Goal: Information Seeking & Learning: Check status

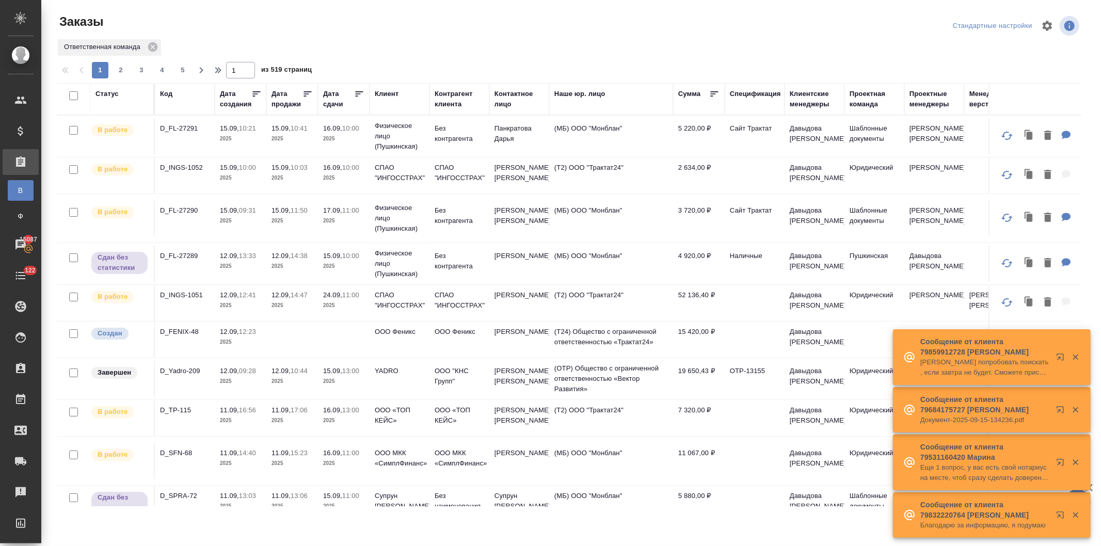
click at [494, 101] on div "Контактное лицо" at bounding box center [519, 99] width 50 height 21
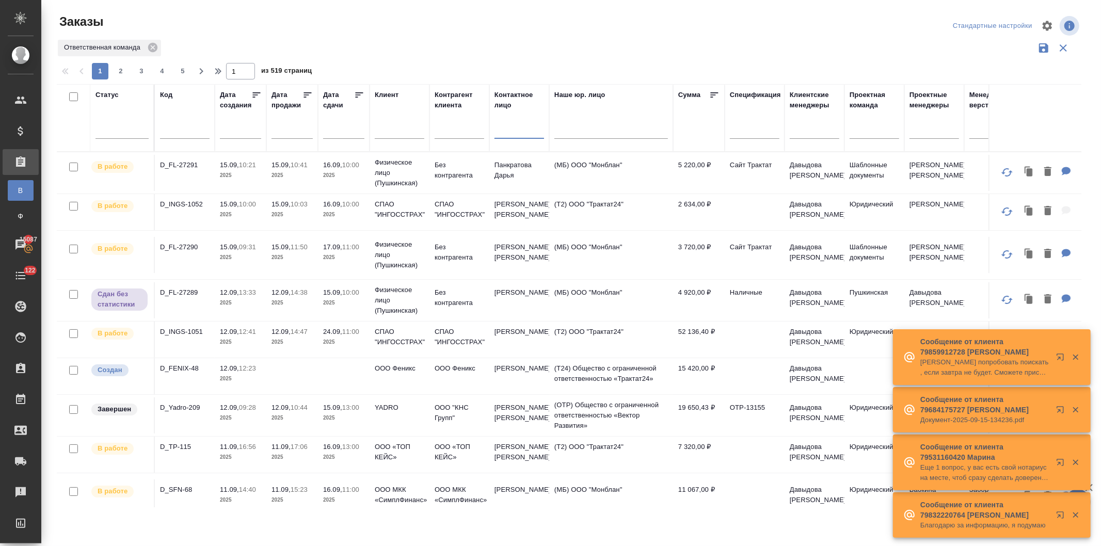
click at [512, 131] on input "text" at bounding box center [519, 131] width 50 height 13
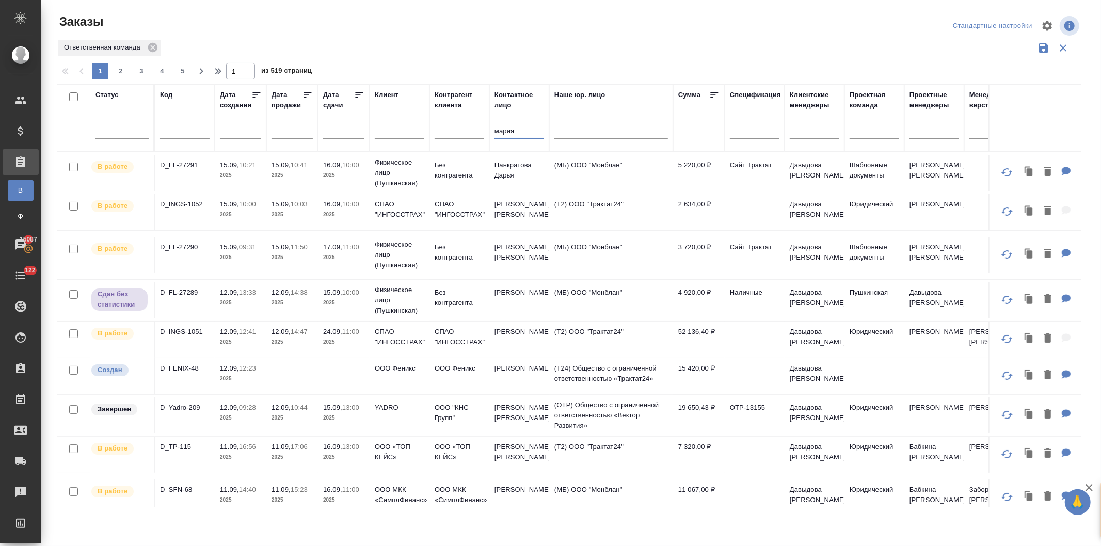
type input "мария"
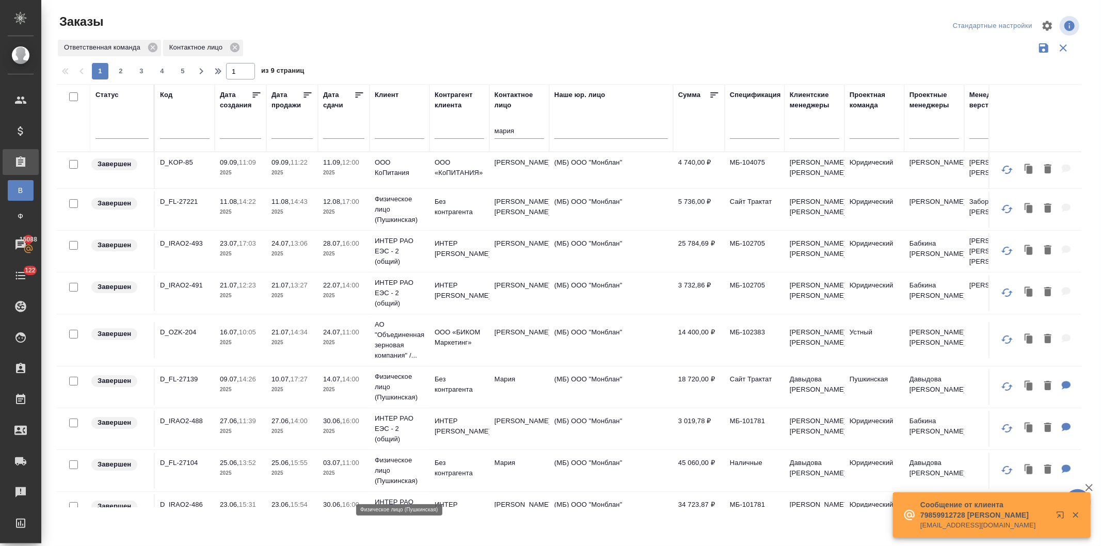
click at [381, 476] on p "Физическое лицо (Пушкинская)" at bounding box center [400, 470] width 50 height 31
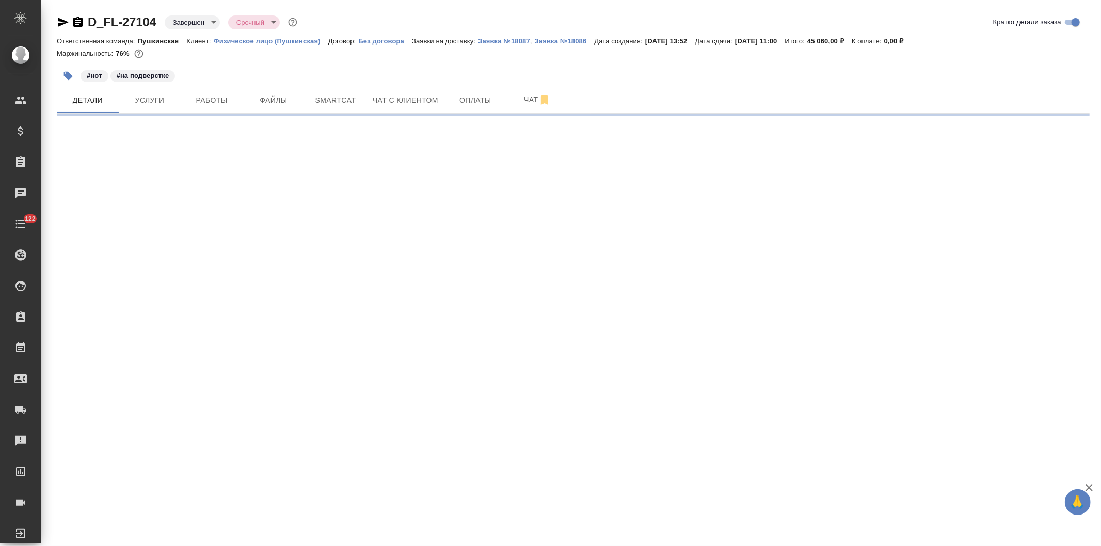
select select "RU"
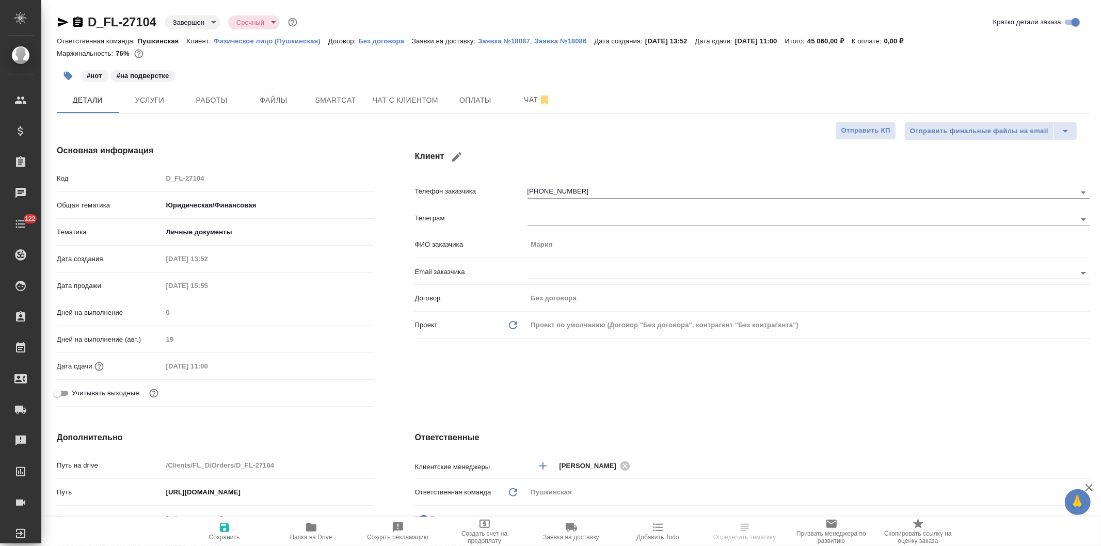
type textarea "x"
type input "Давыдова [PERSON_NAME]"
type input "Matveeva Anastasia"
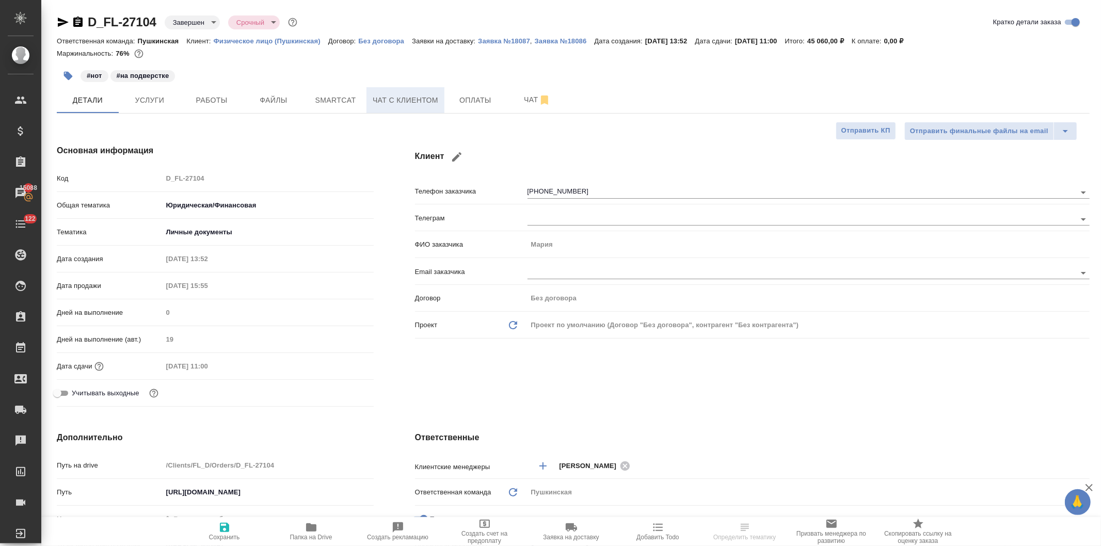
click at [416, 98] on span "Чат с клиентом" at bounding box center [406, 100] width 66 height 13
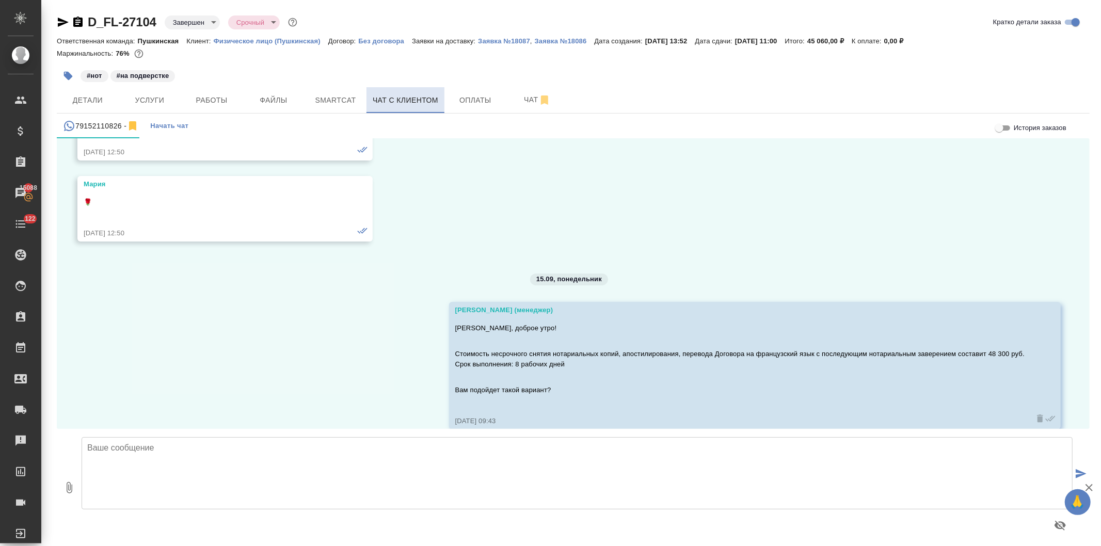
scroll to position [265, 0]
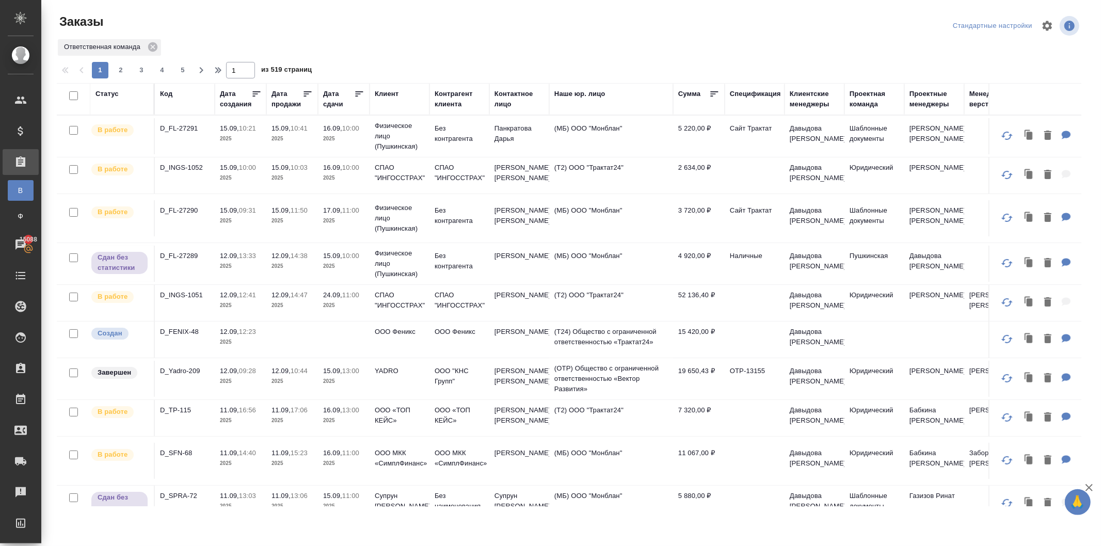
click at [375, 91] on div "Клиент" at bounding box center [387, 94] width 24 height 10
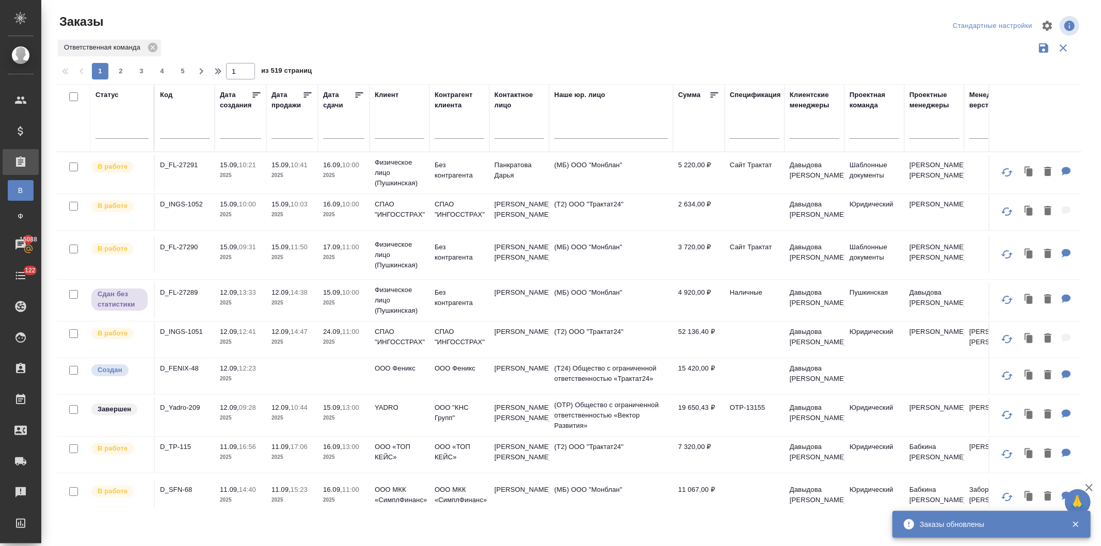
click at [383, 132] on input "text" at bounding box center [400, 131] width 50 height 13
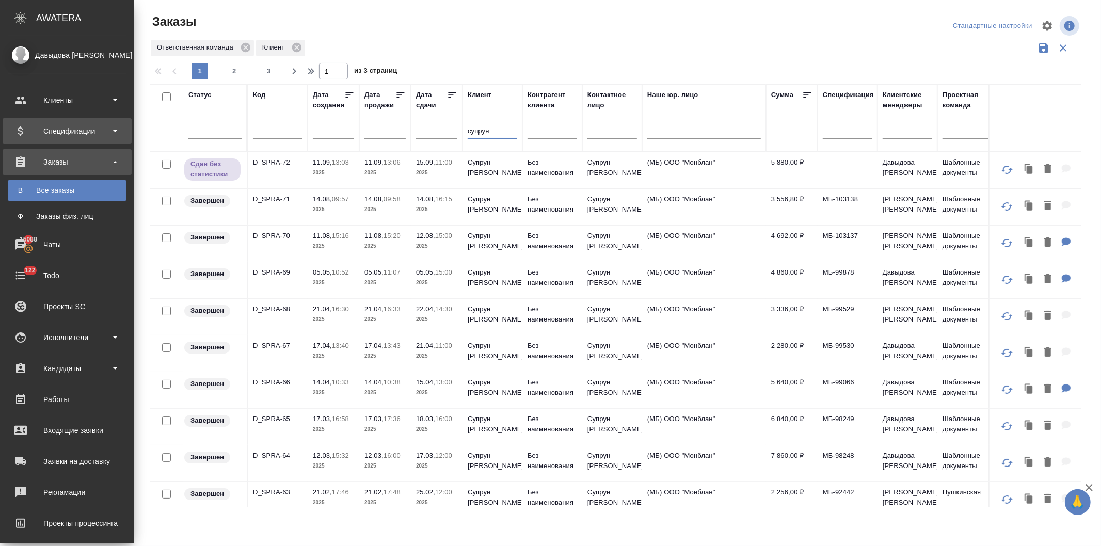
type input "супрун"
click at [62, 125] on div "Спецификации" at bounding box center [67, 130] width 119 height 15
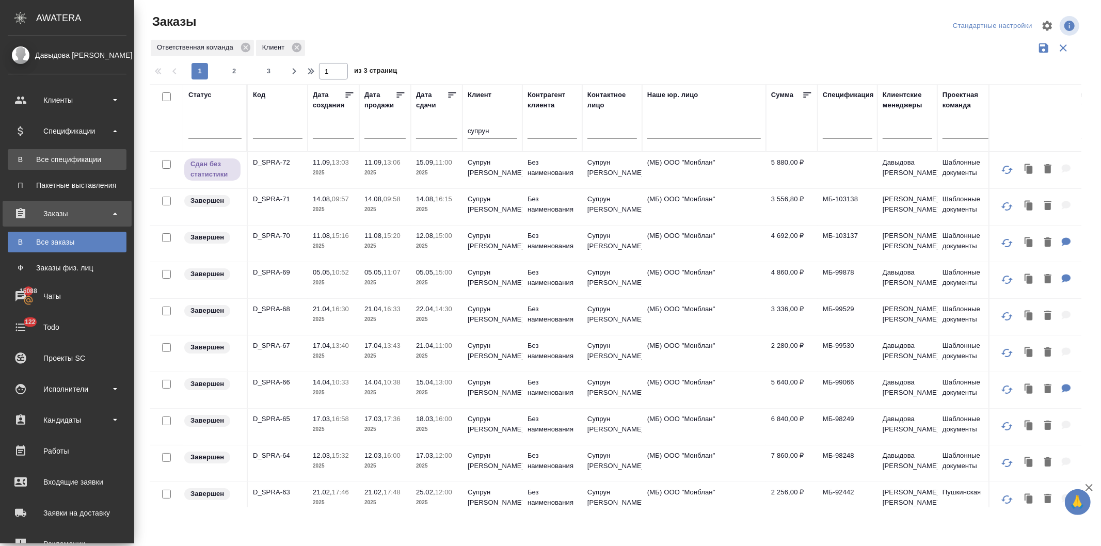
click at [64, 160] on div "Все спецификации" at bounding box center [67, 159] width 108 height 10
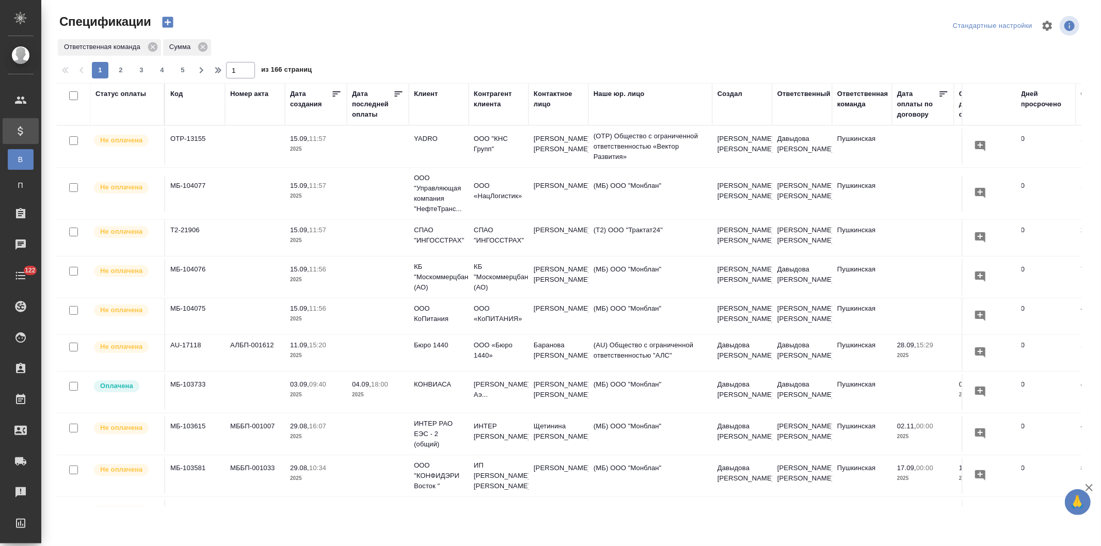
click at [125, 91] on div "Статус оплаты" at bounding box center [120, 94] width 51 height 10
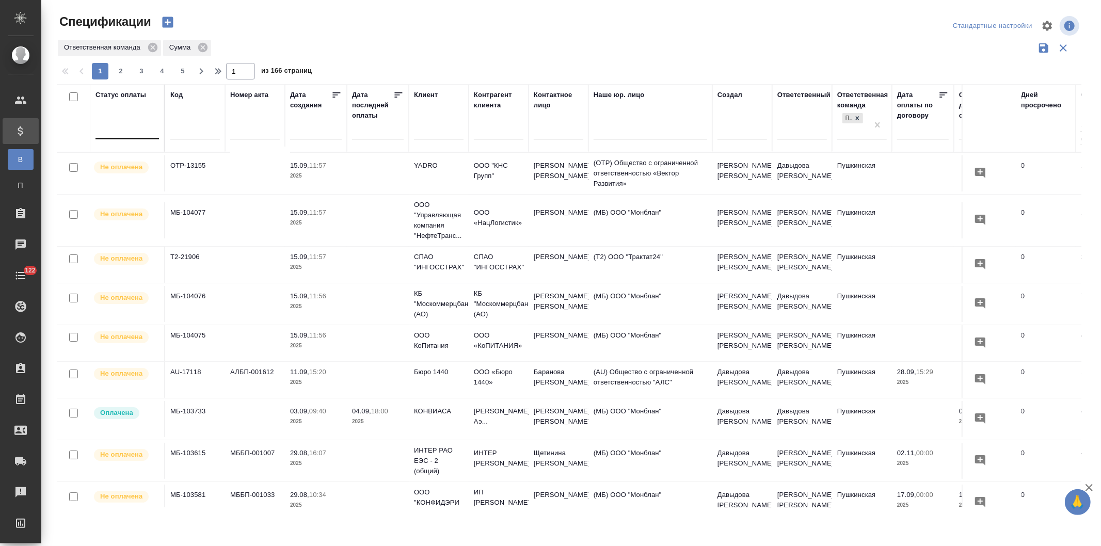
click at [127, 130] on div at bounding box center [126, 128] width 63 height 15
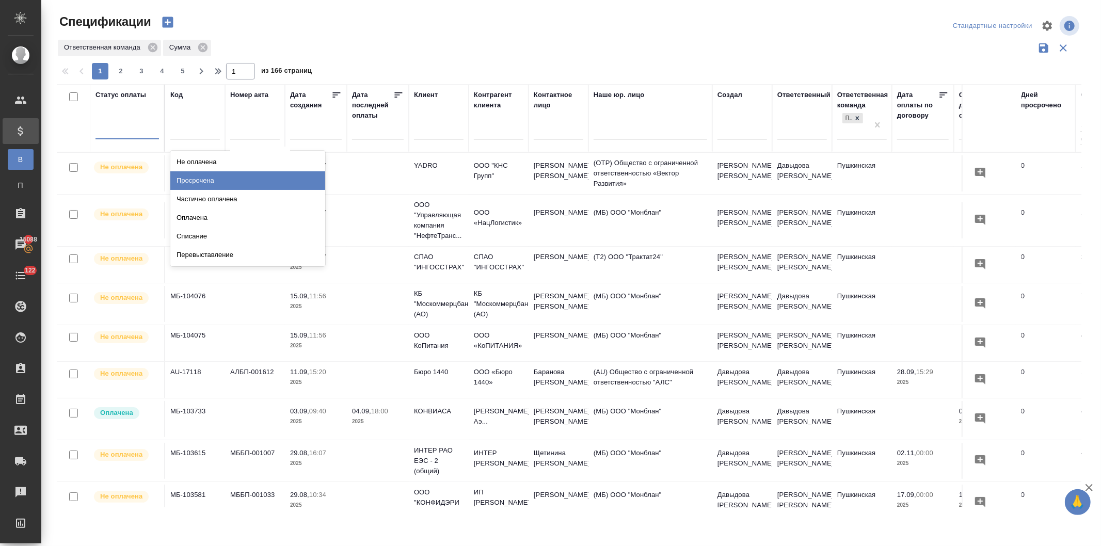
click at [182, 179] on div "Просрочена" at bounding box center [247, 180] width 155 height 19
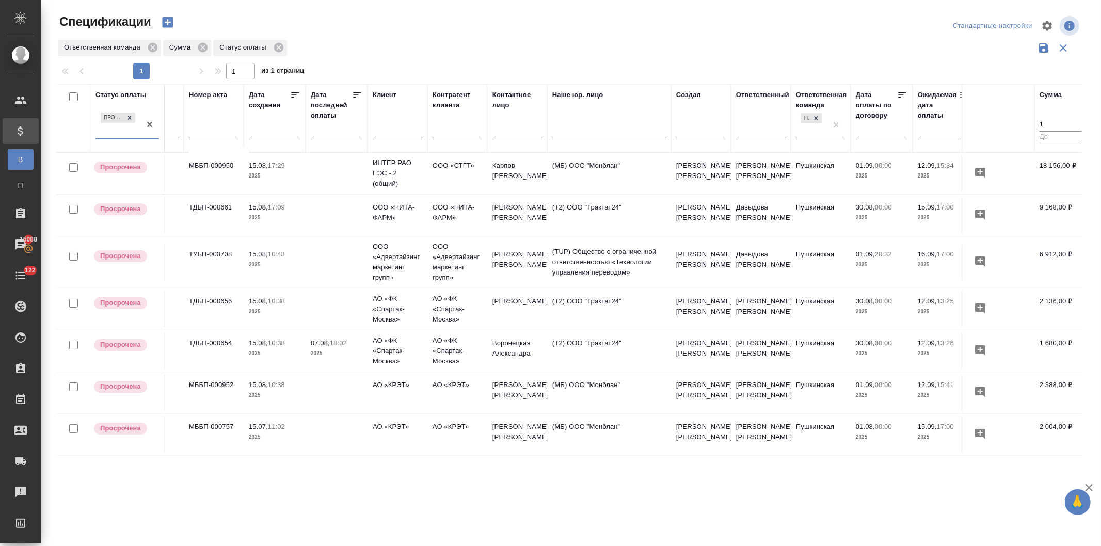
scroll to position [0, 32]
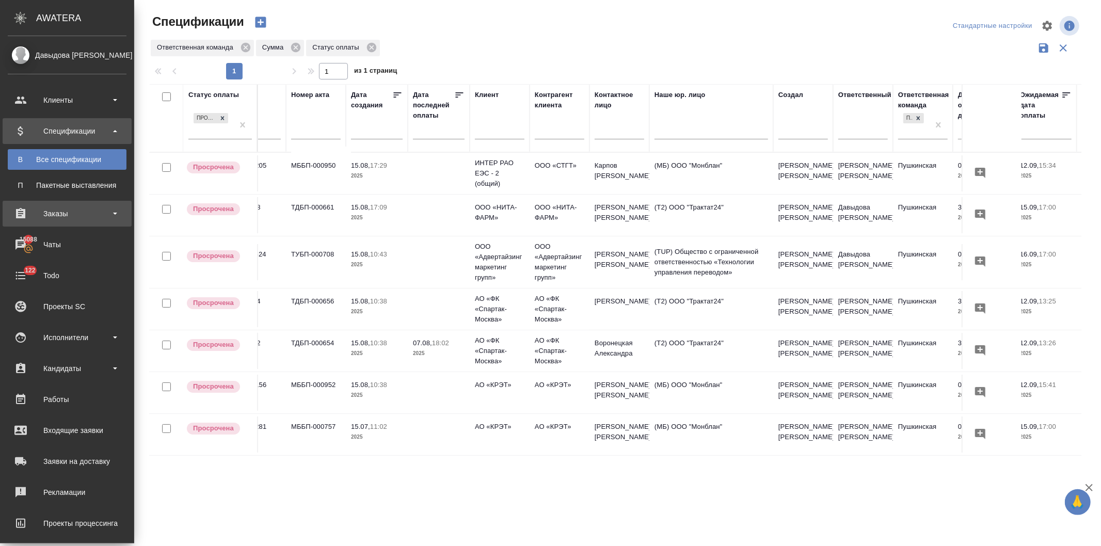
click at [45, 216] on div "Заказы" at bounding box center [67, 213] width 119 height 15
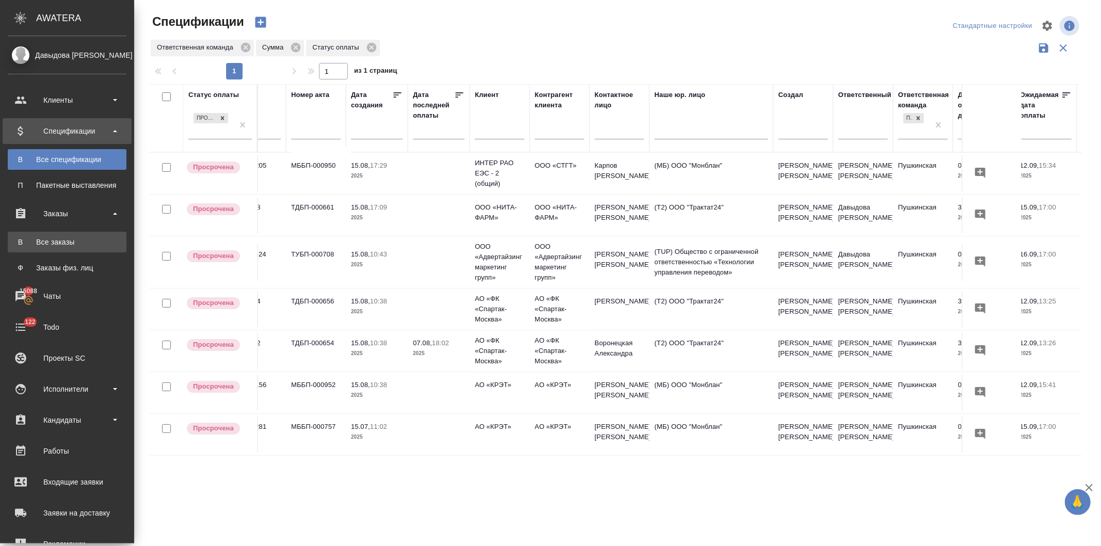
click at [47, 246] on div "Все заказы" at bounding box center [67, 242] width 108 height 10
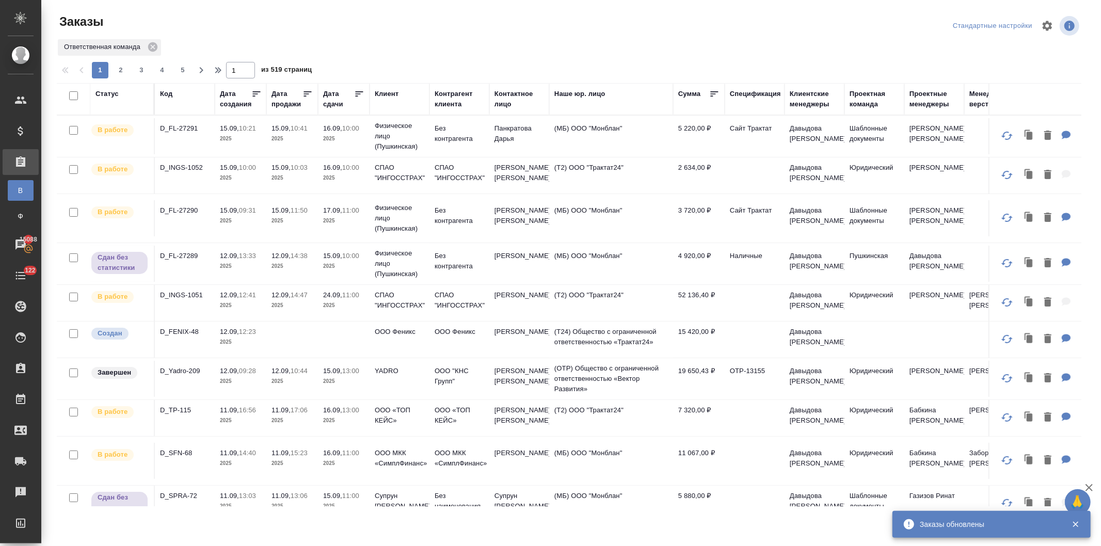
click at [104, 90] on div "Статус" at bounding box center [106, 94] width 23 height 10
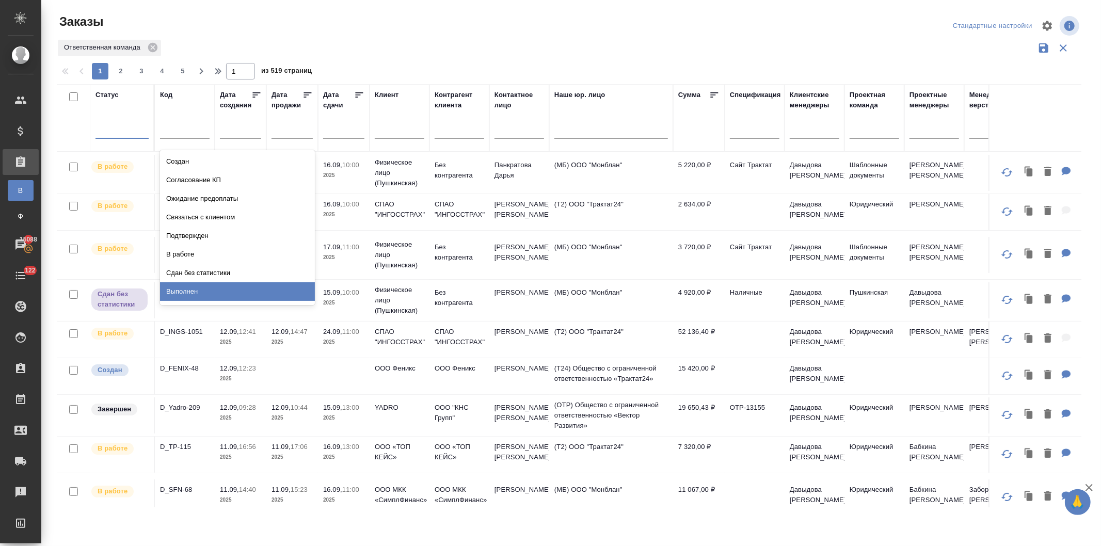
click at [191, 292] on div "Выполнен" at bounding box center [237, 291] width 155 height 19
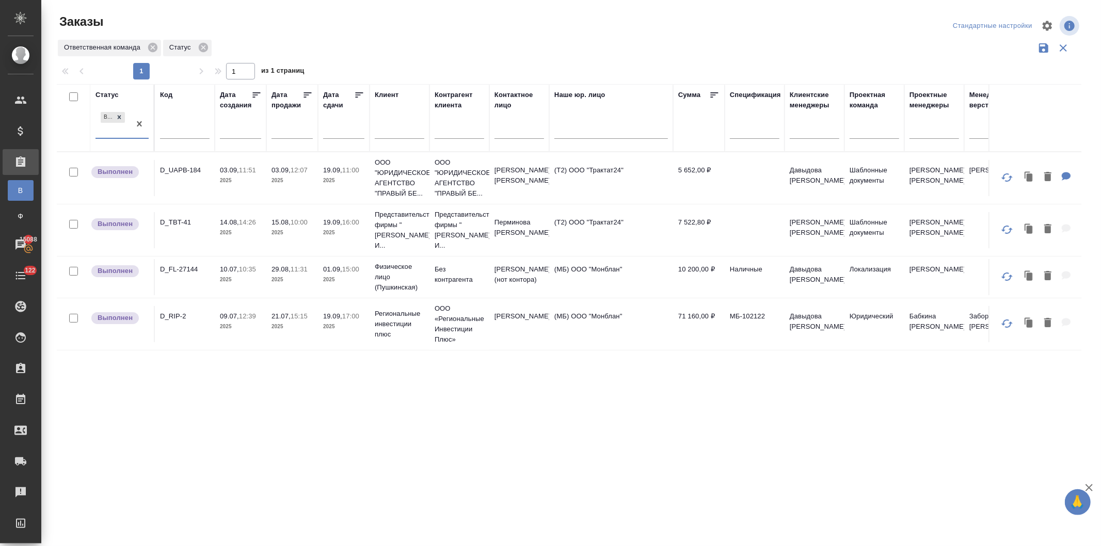
click at [295, 264] on span "29.08, 11:31" at bounding box center [291, 269] width 41 height 10
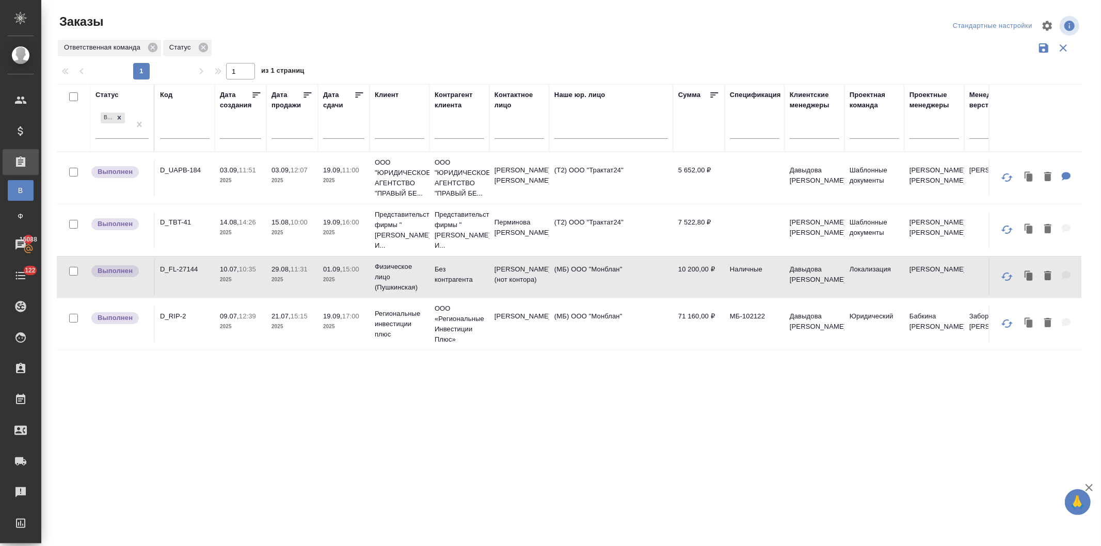
click at [295, 264] on span "29.08, 11:31" at bounding box center [291, 269] width 41 height 10
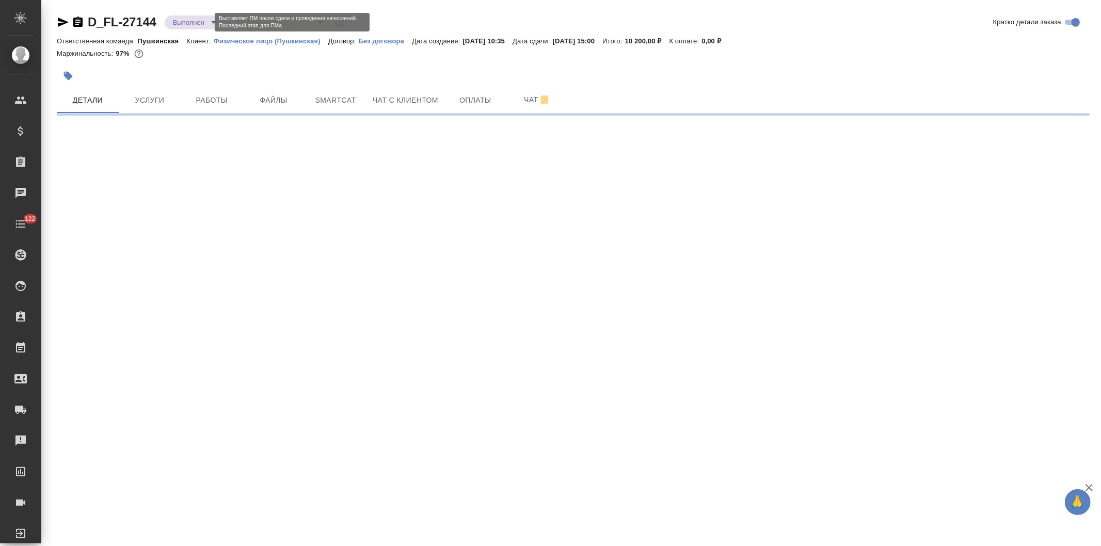
select select "RU"
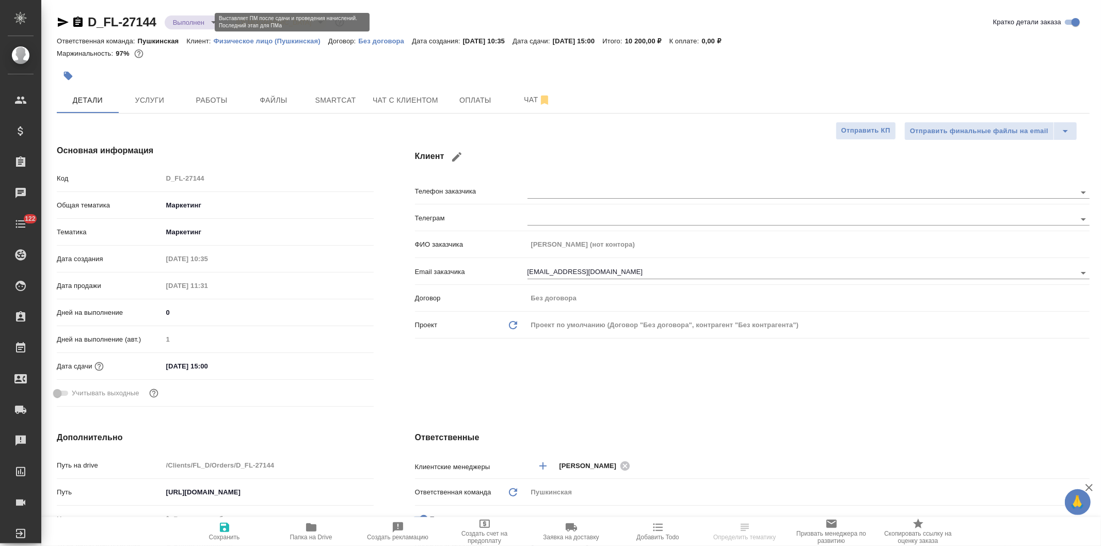
type textarea "x"
click at [184, 19] on body "🙏 .cls-1 fill:#fff; AWATERA Давыдова Елена Клиенты Спецификации Заказы Чаты 122…" at bounding box center [550, 273] width 1101 height 546
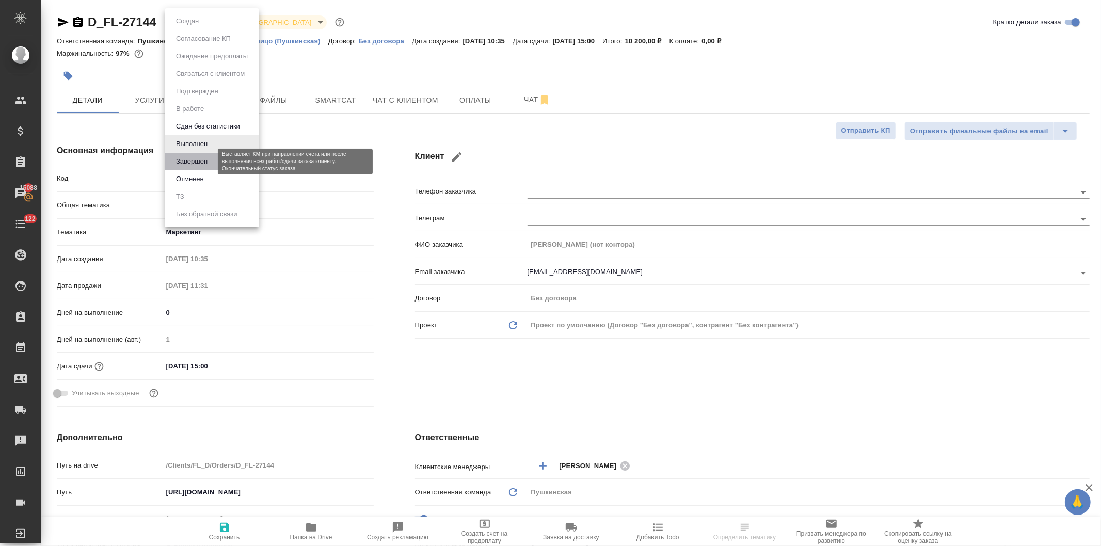
click at [201, 162] on button "Завершен" at bounding box center [192, 161] width 38 height 11
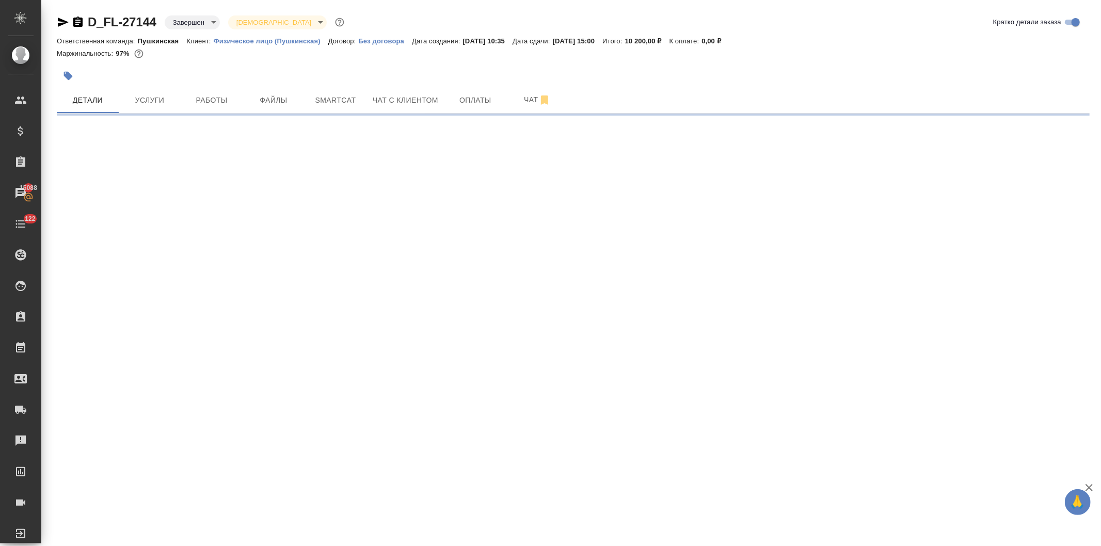
select select "RU"
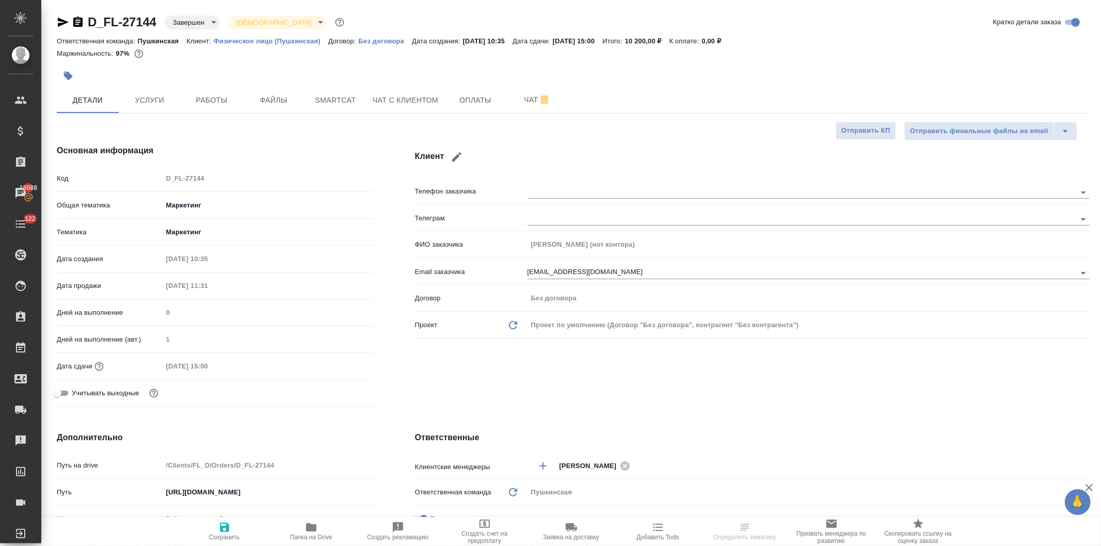
type textarea "x"
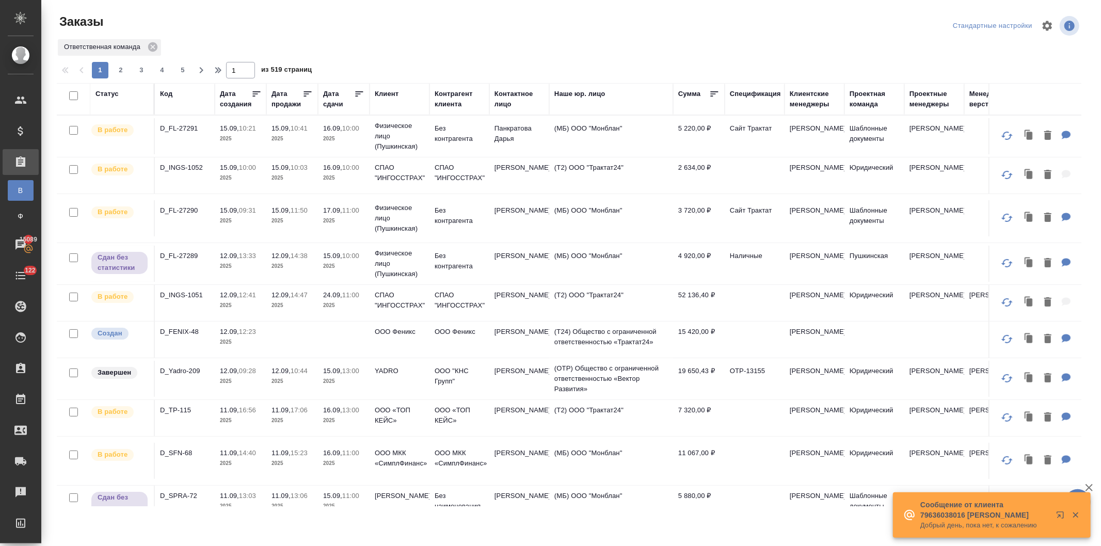
click at [432, 103] on th "Контрагент клиента" at bounding box center [459, 99] width 60 height 32
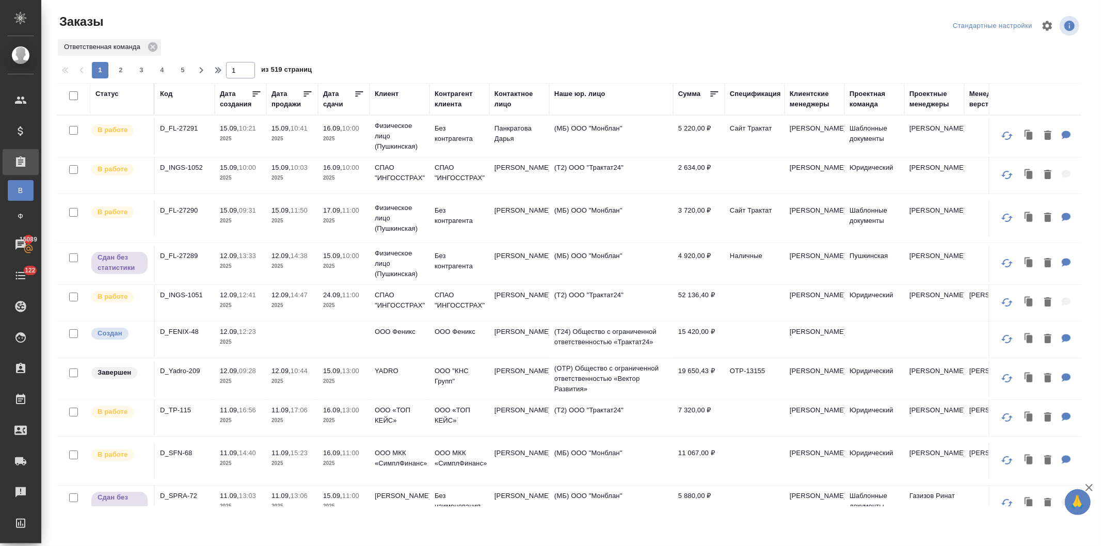
click at [447, 101] on div "Контрагент клиента" at bounding box center [459, 99] width 50 height 21
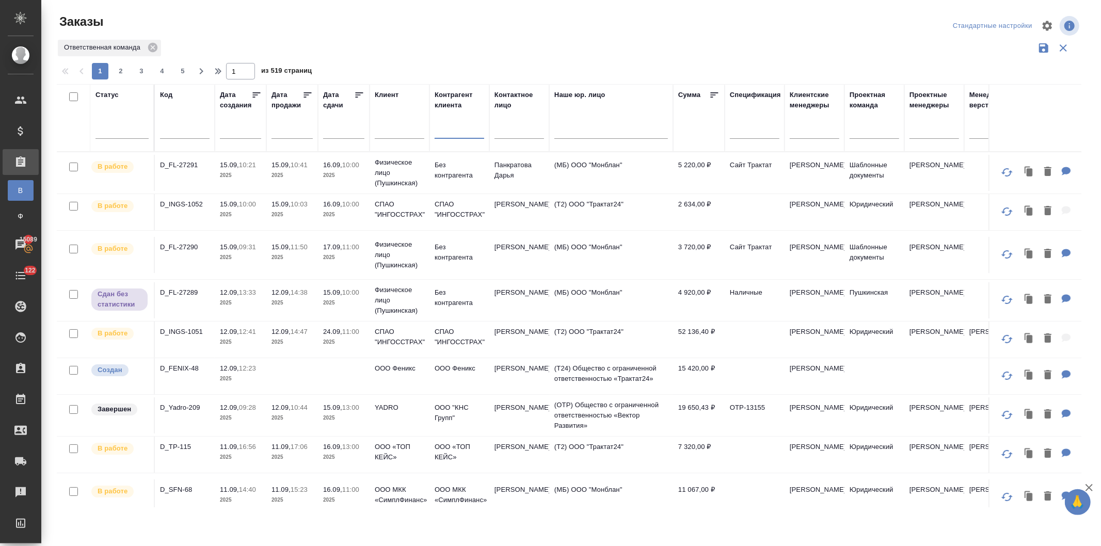
click at [447, 131] on input "text" at bounding box center [459, 131] width 50 height 13
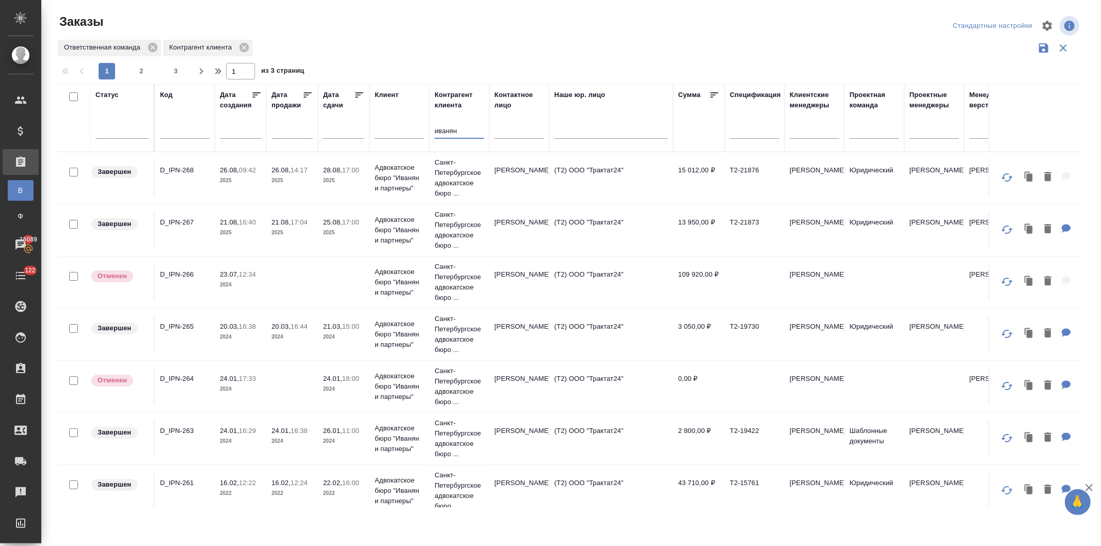
type input "иванян"
